Goal: Register for event/course

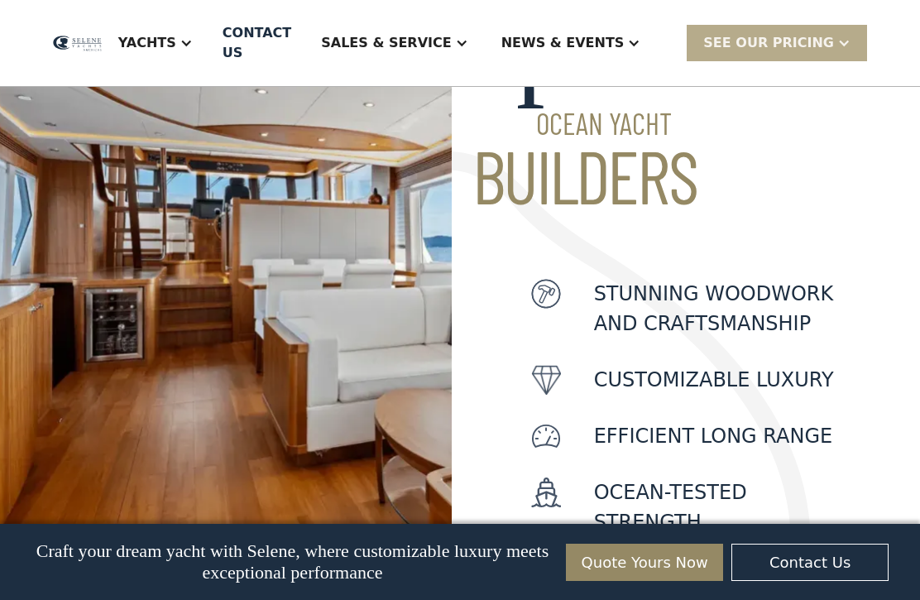
scroll to position [777, 0]
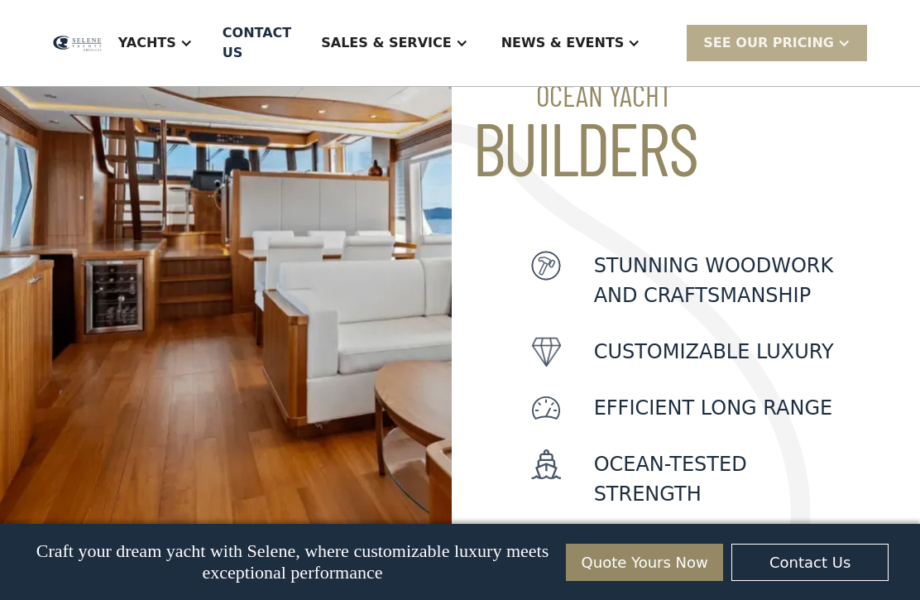
click at [176, 46] on div "Yachts" at bounding box center [147, 43] width 58 height 20
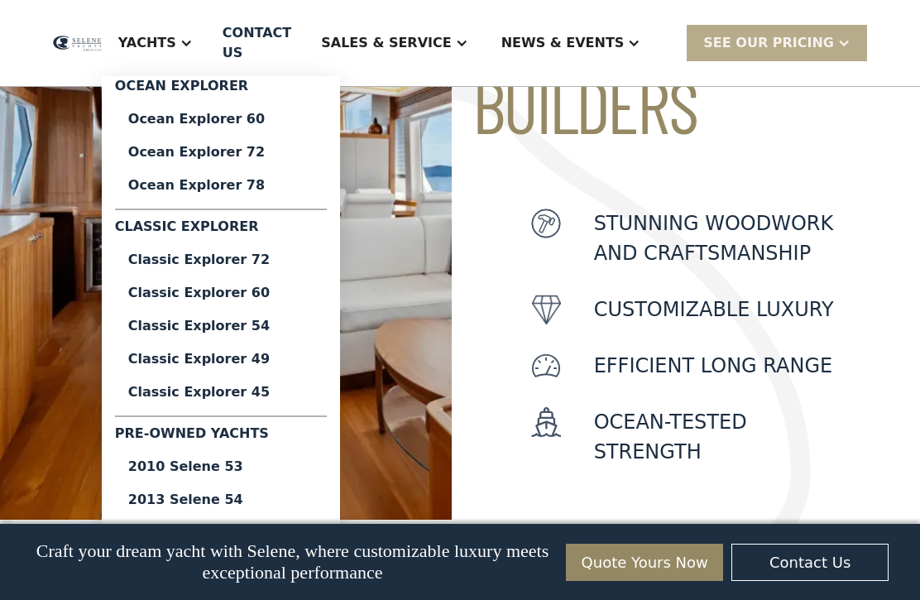
scroll to position [819, 0]
click at [54, 393] on img at bounding box center [226, 182] width 452 height 675
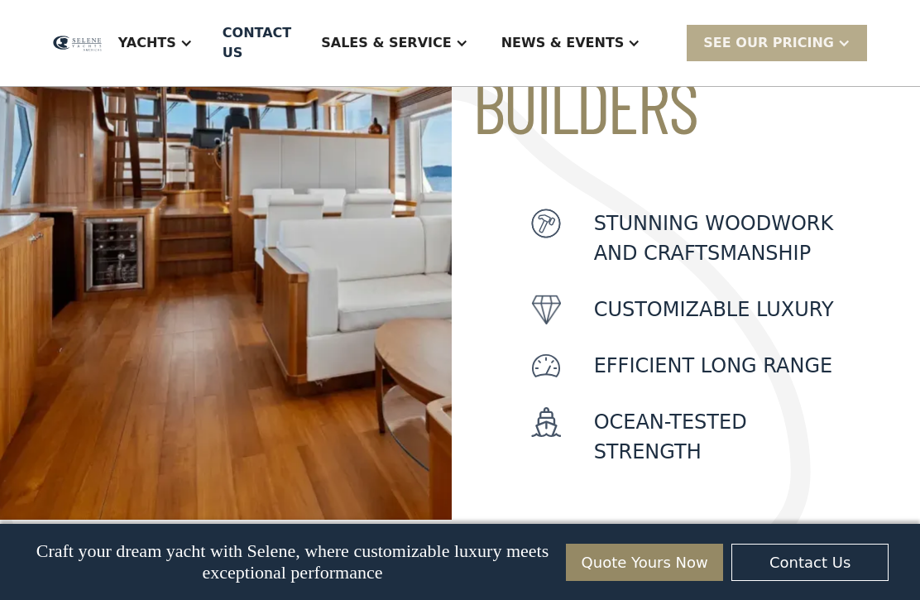
click at [289, 329] on img at bounding box center [226, 182] width 452 height 675
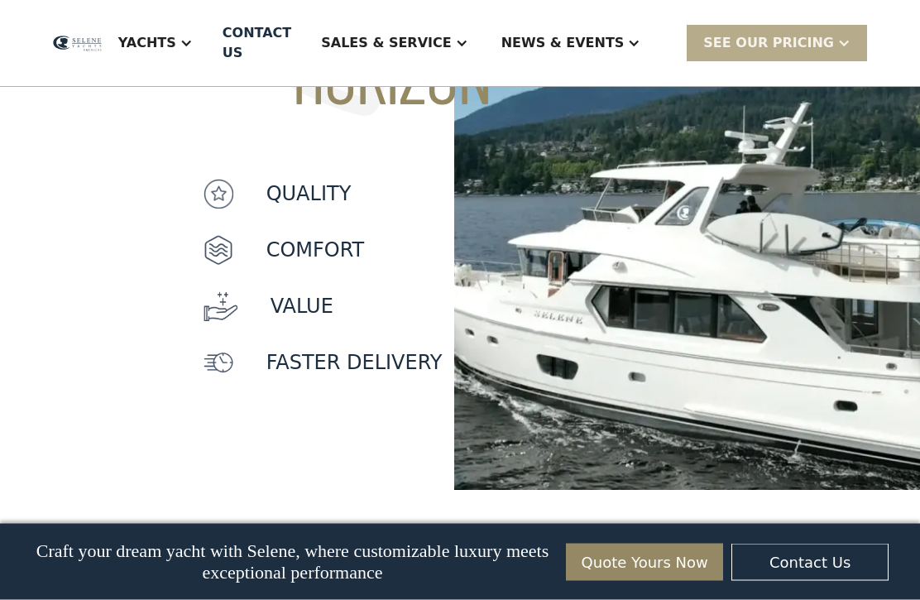
scroll to position [1639, 0]
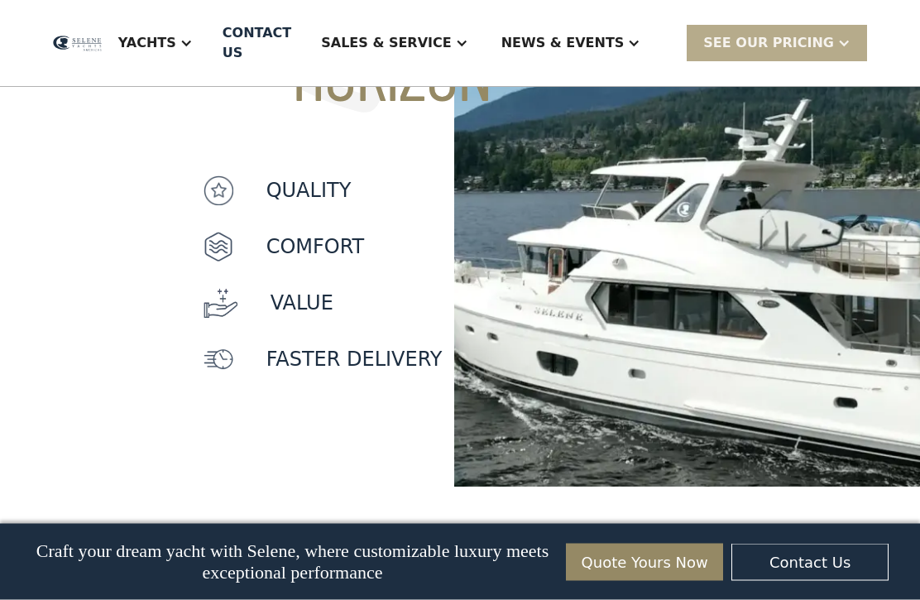
click at [828, 285] on img at bounding box center [687, 149] width 466 height 675
click at [753, 379] on img at bounding box center [687, 149] width 466 height 675
click at [756, 367] on img at bounding box center [687, 149] width 466 height 675
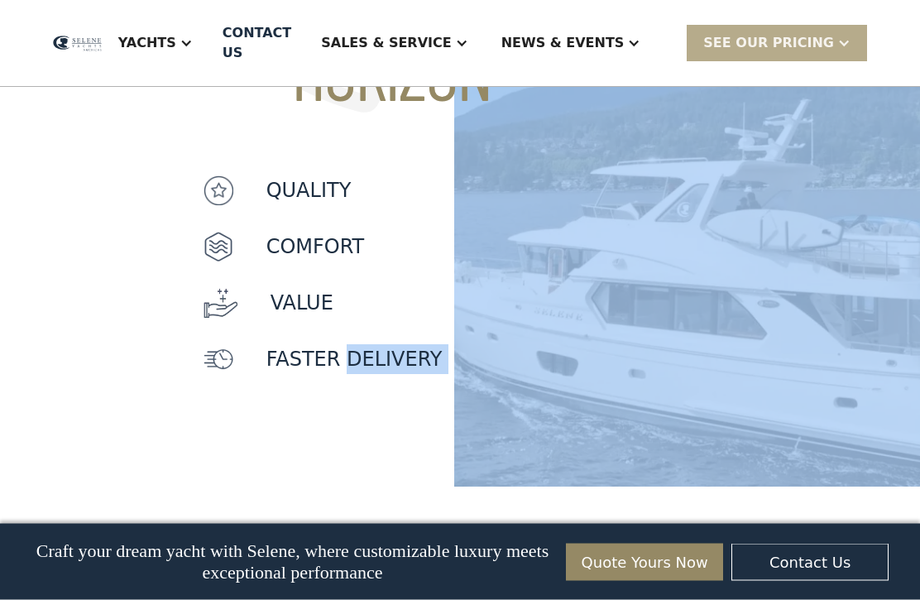
click at [223, 476] on div "Beyond THE HORIZON quality Comfort value faster delivery" at bounding box center [227, 149] width 454 height 675
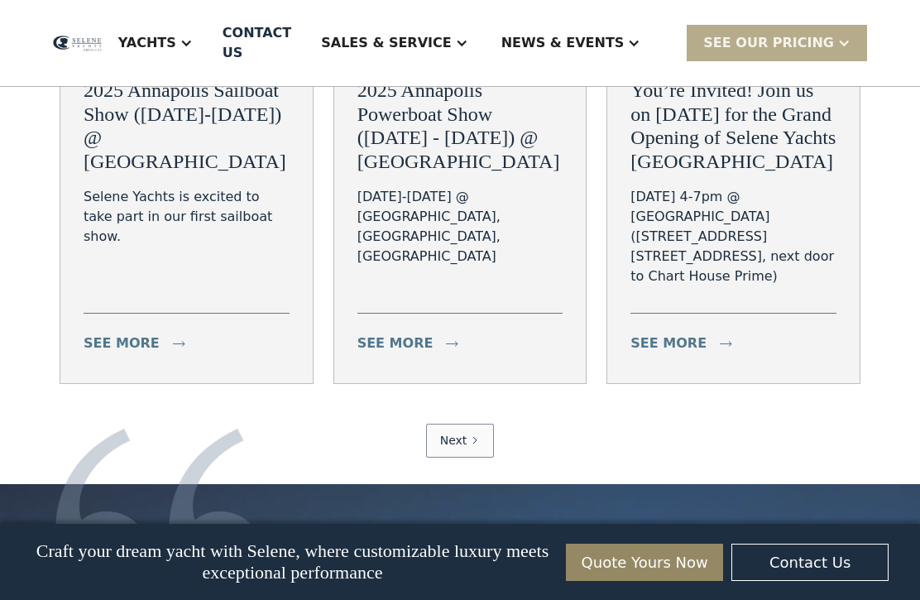
scroll to position [6478, 0]
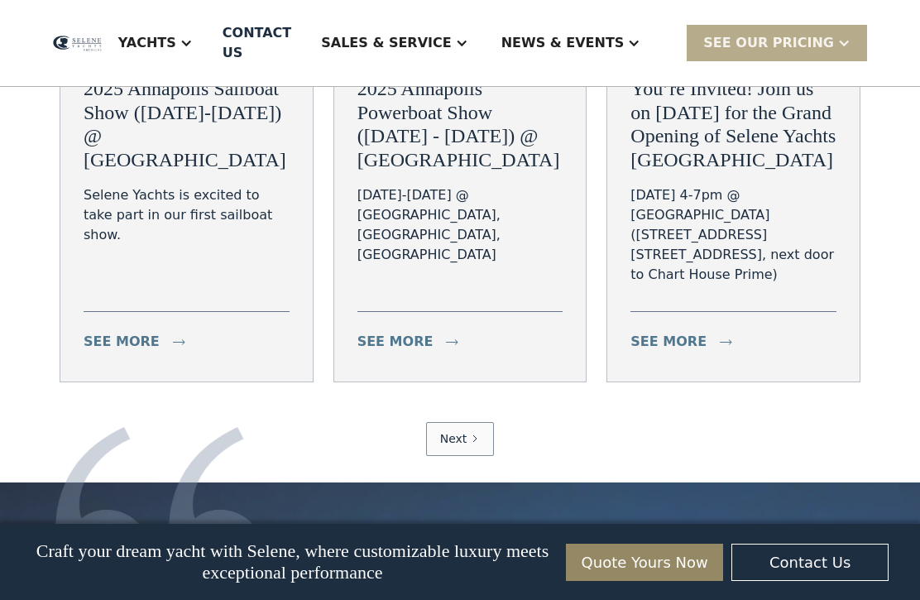
click at [448, 427] on div at bounding box center [262, 511] width 414 height 169
click at [457, 422] on link "Next" at bounding box center [460, 439] width 69 height 34
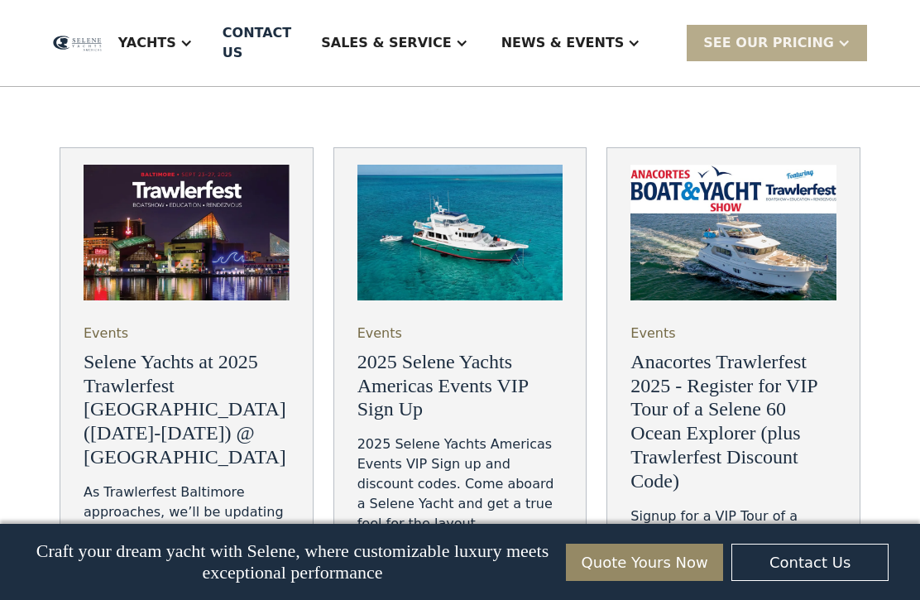
scroll to position [6207, 0]
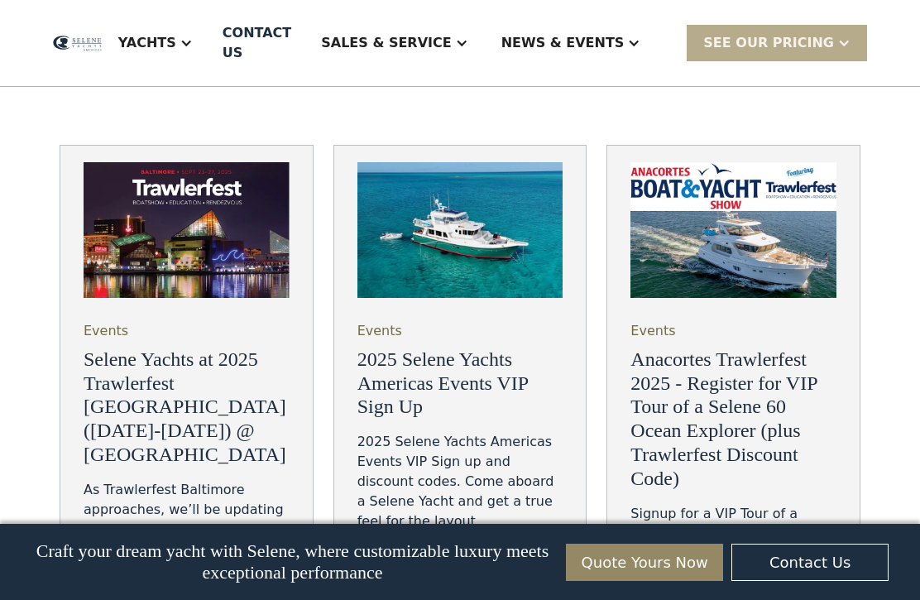
click at [802, 409] on h3 "Anacortes Trawlerfest 2025 - Register for VIP Tour of a Selene 60 Ocean Explore…" at bounding box center [733, 418] width 206 height 143
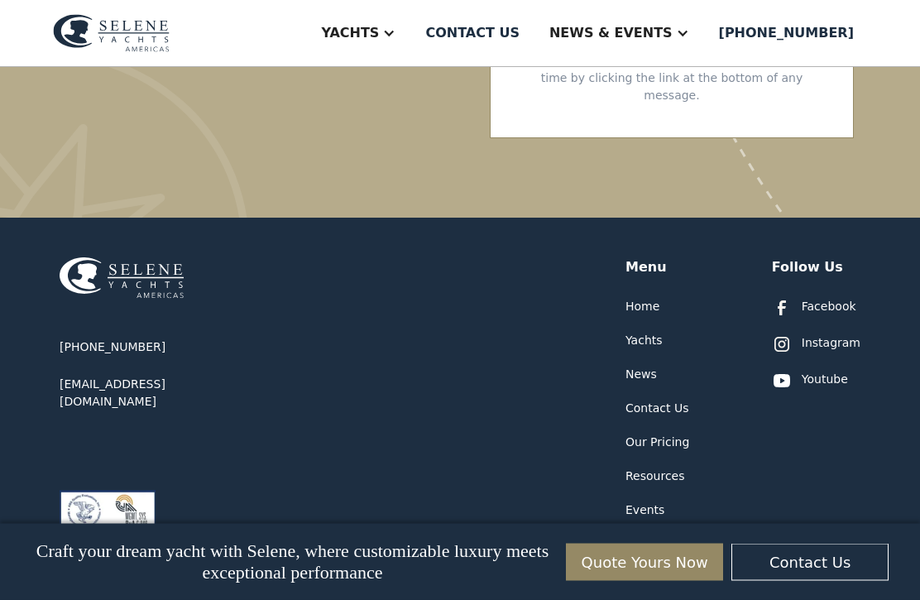
scroll to position [3572, 0]
